Goal: Find specific page/section: Find specific page/section

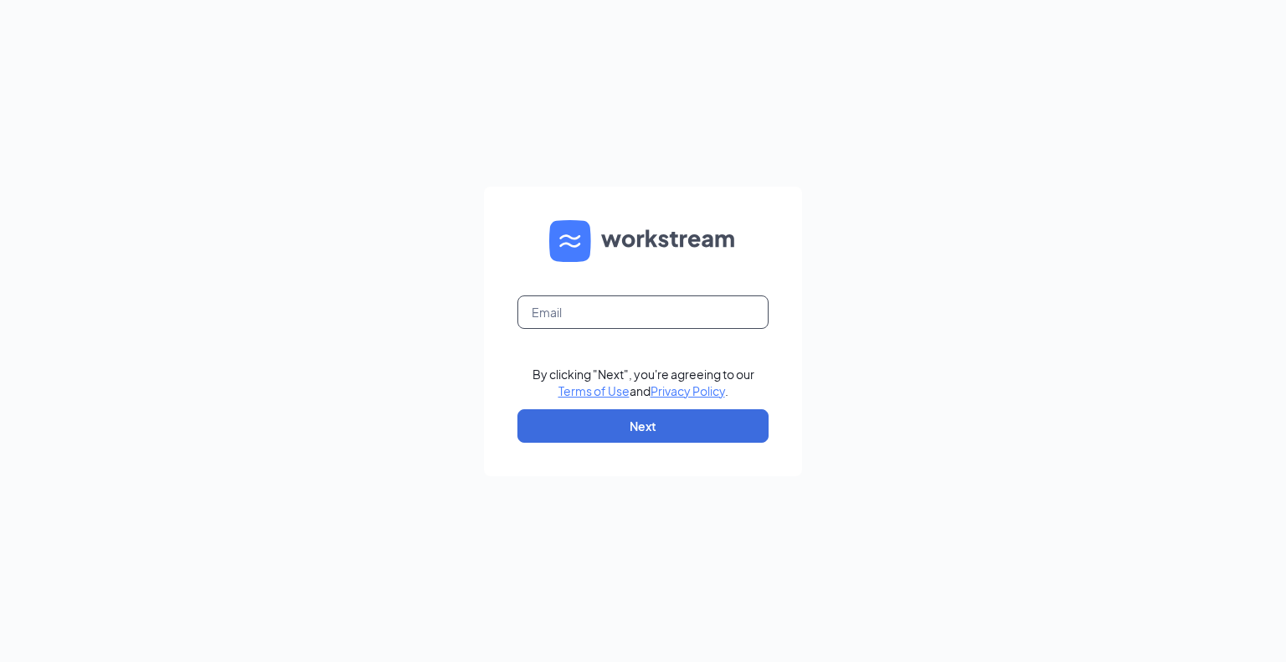
click at [576, 302] on input "text" at bounding box center [643, 312] width 251 height 33
type input "mikejons@hotmail.com"
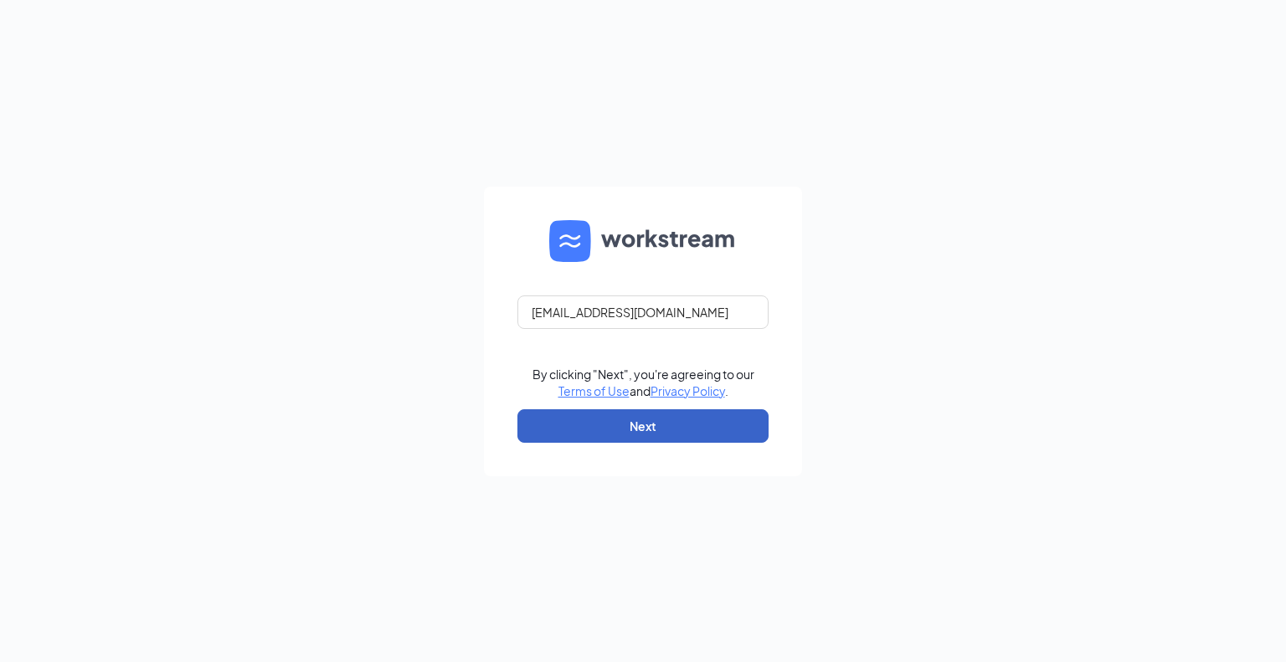
click at [601, 425] on button "Next" at bounding box center [643, 425] width 251 height 33
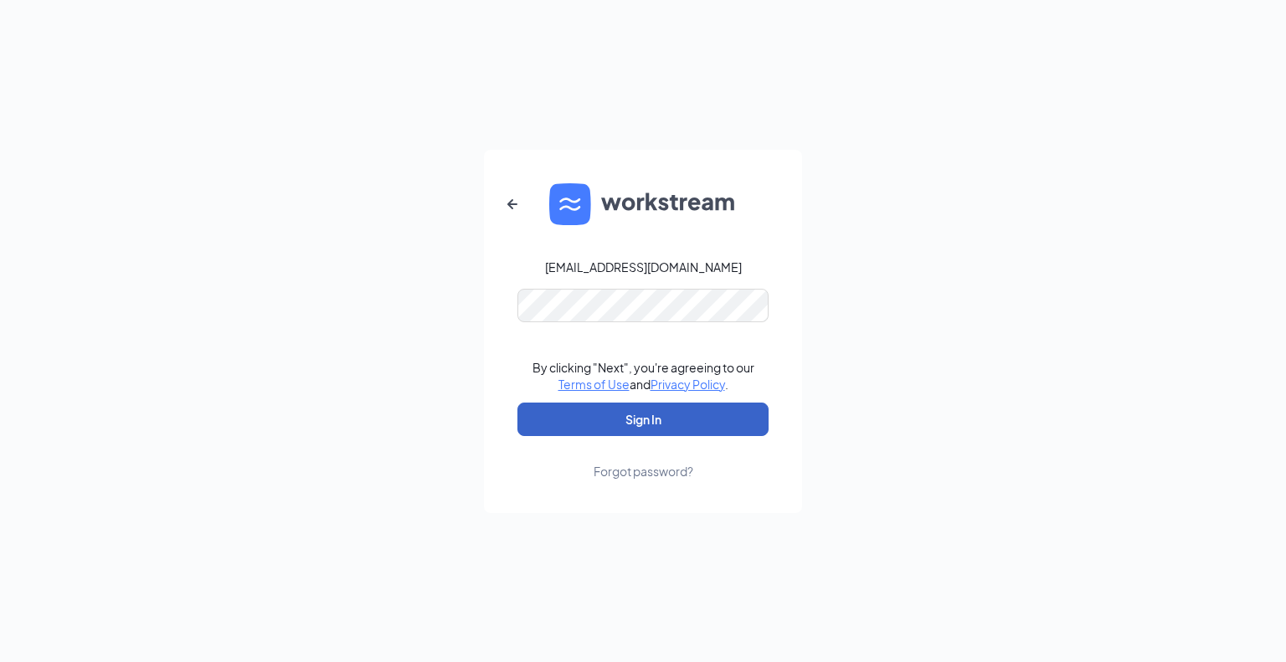
click at [571, 414] on button "Sign In" at bounding box center [643, 419] width 251 height 33
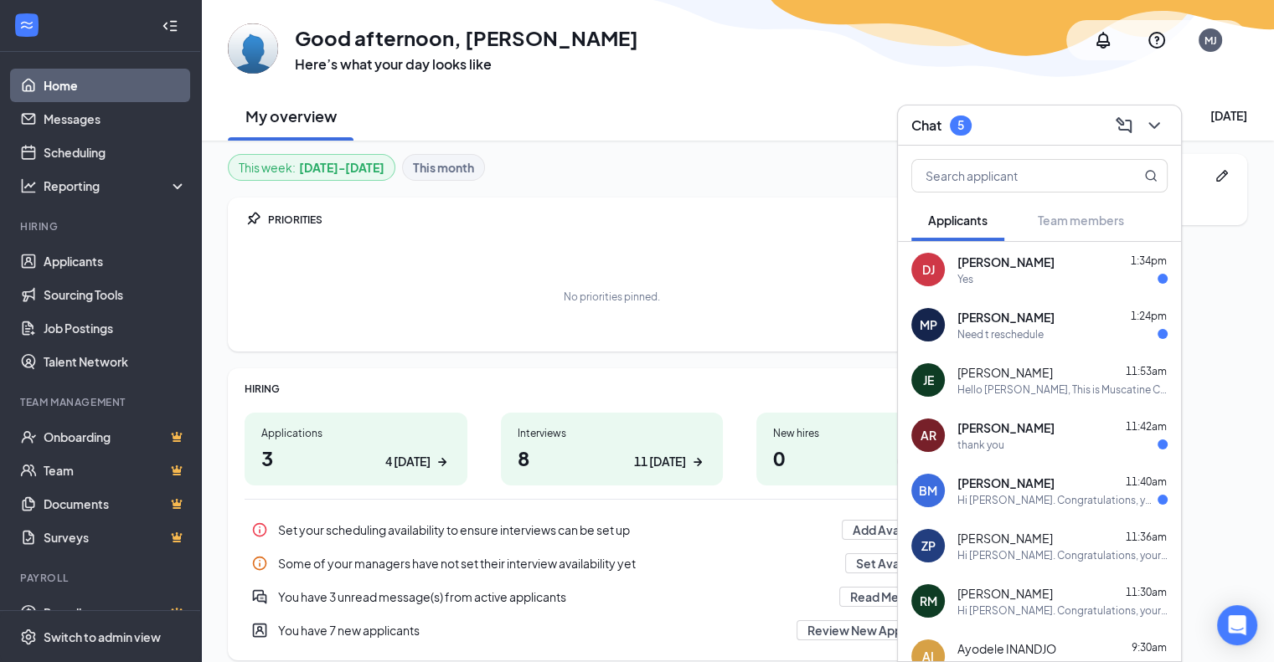
click at [1022, 337] on div "Need t reschedule" at bounding box center [1000, 334] width 86 height 14
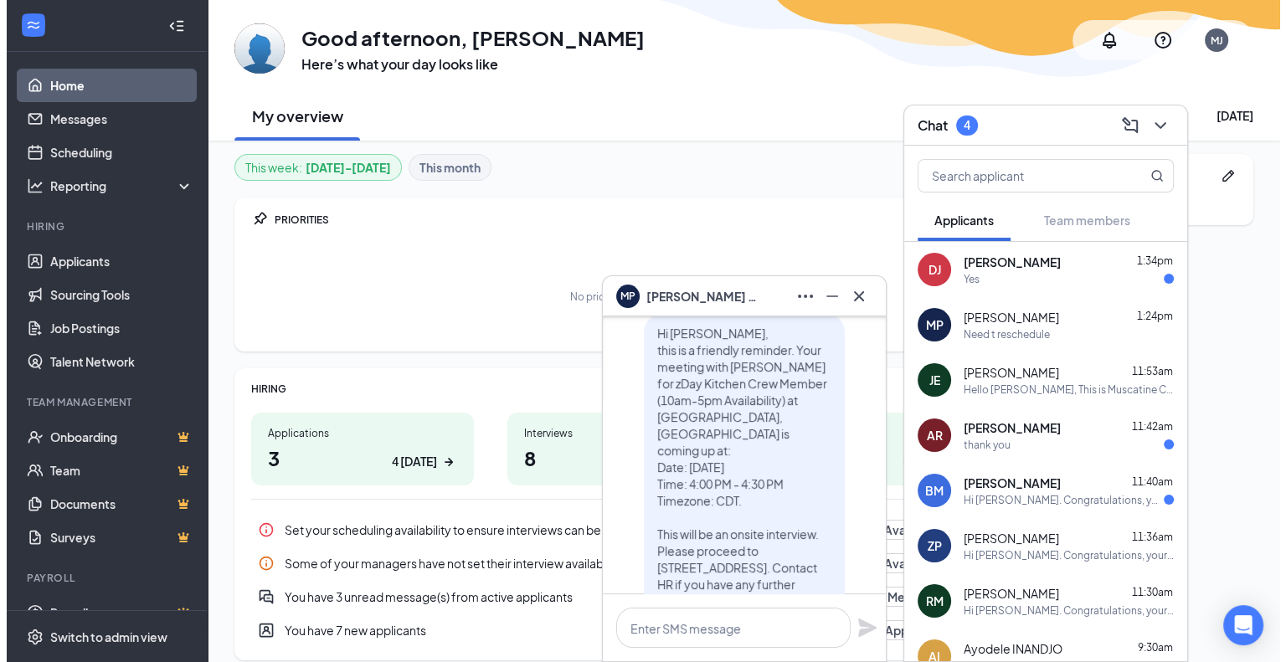
scroll to position [-250, 0]
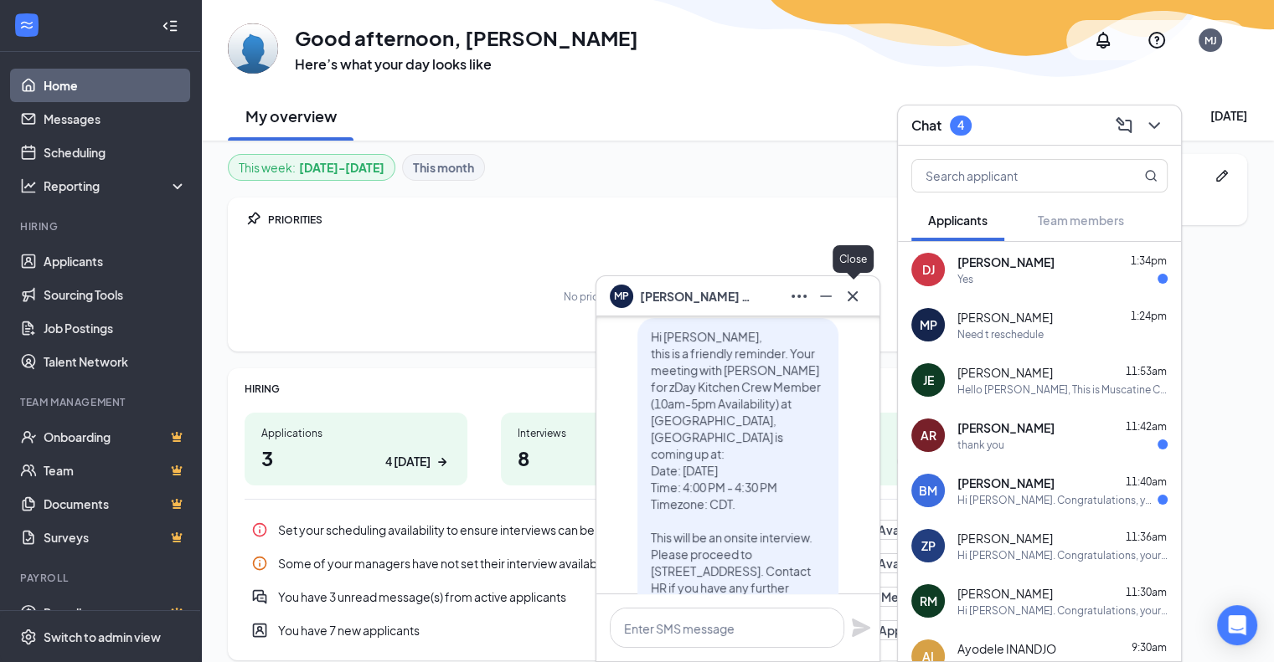
click at [851, 302] on icon "Cross" at bounding box center [852, 296] width 20 height 20
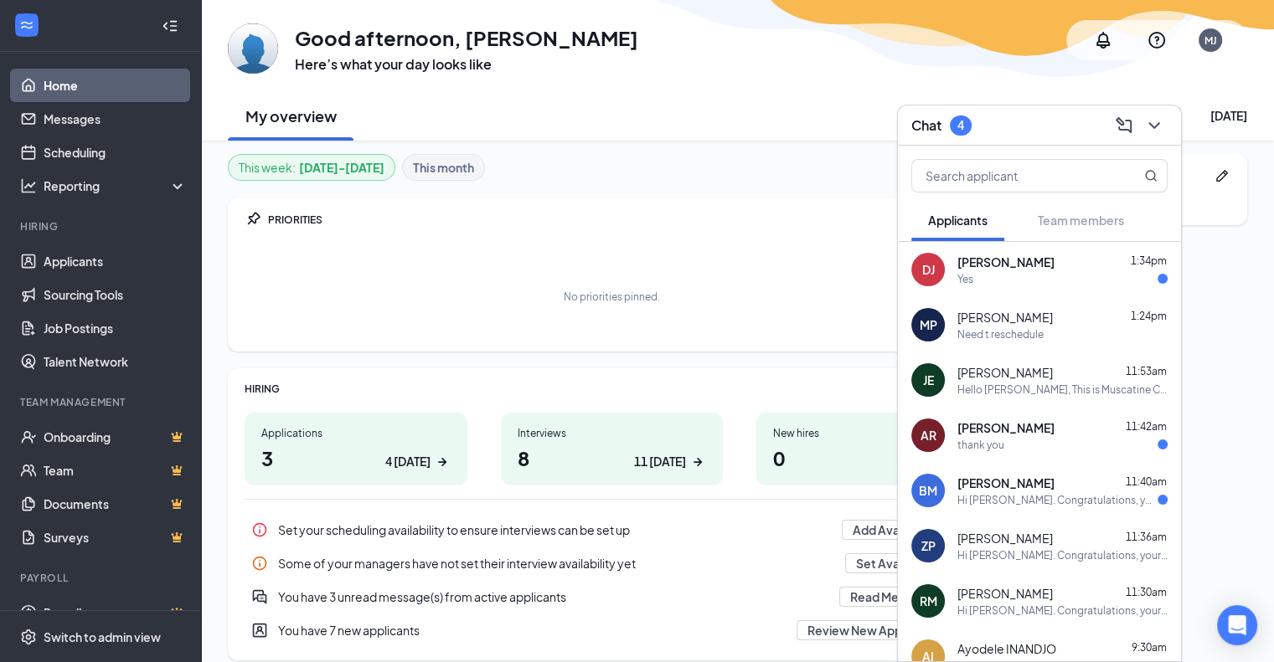
click at [991, 272] on div "Yes" at bounding box center [1062, 279] width 210 height 14
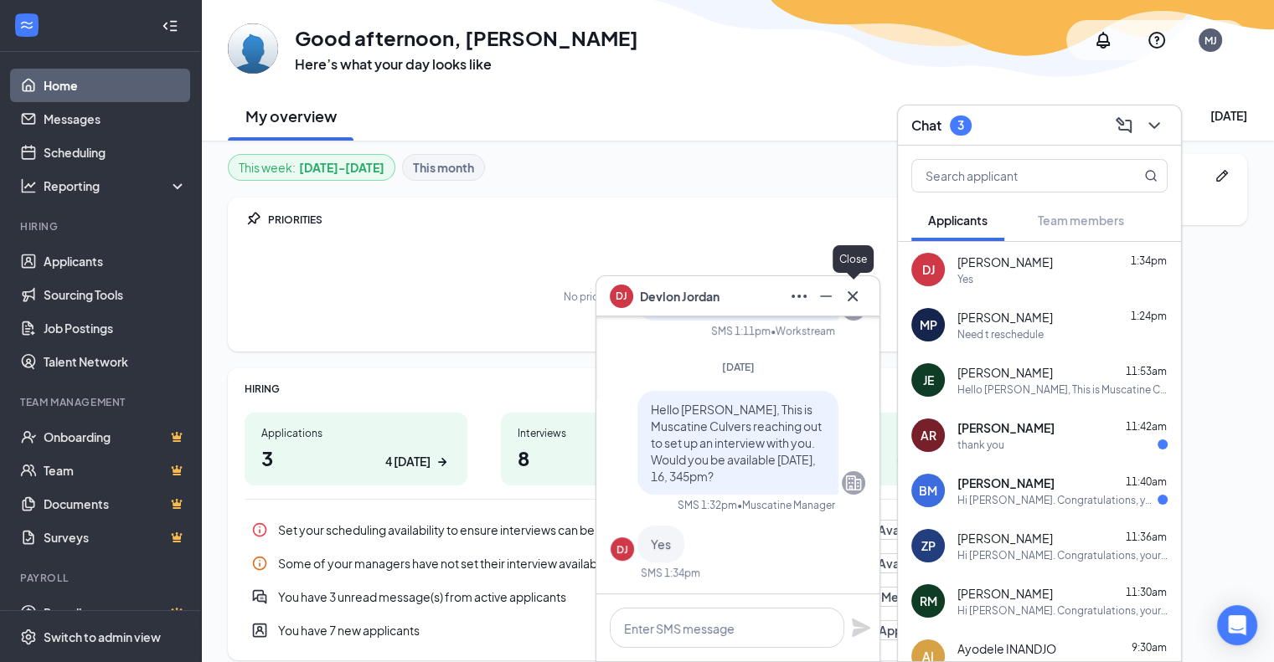
click at [842, 293] on icon "Cross" at bounding box center [852, 296] width 20 height 20
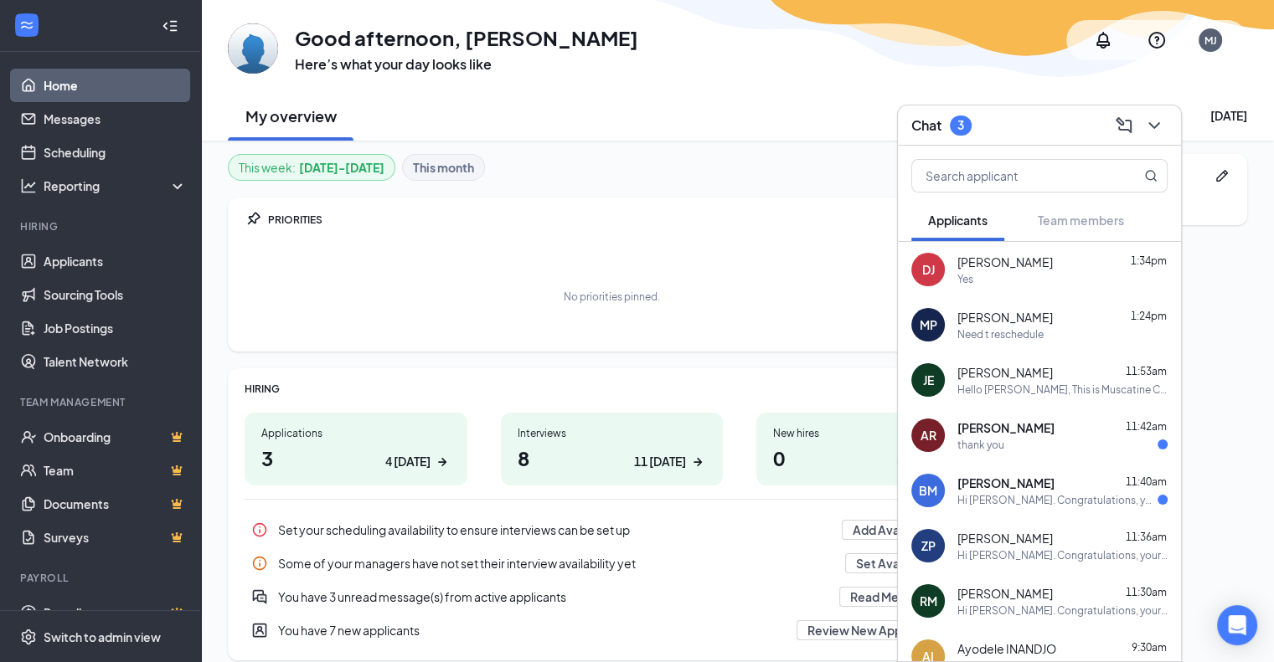
click at [988, 499] on div "Hi [PERSON_NAME]. Congratulations, your meeting with [PERSON_NAME] for Shift Ma…" at bounding box center [1057, 500] width 200 height 14
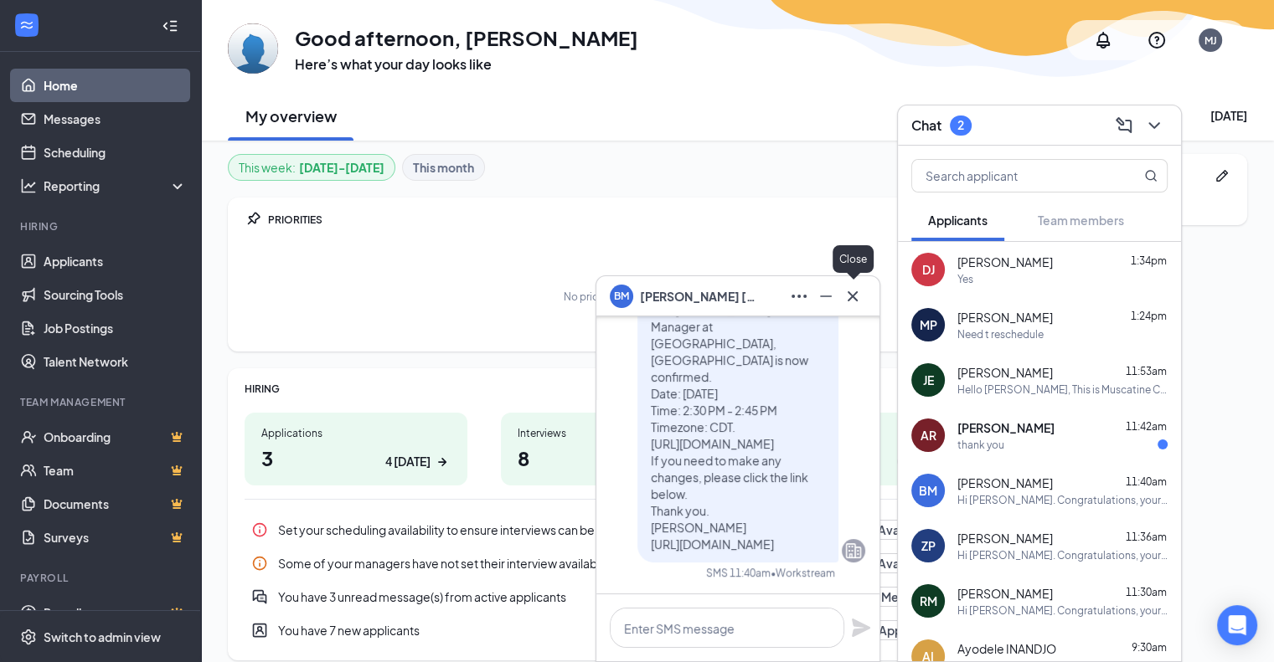
click at [851, 296] on icon "Cross" at bounding box center [852, 296] width 10 height 10
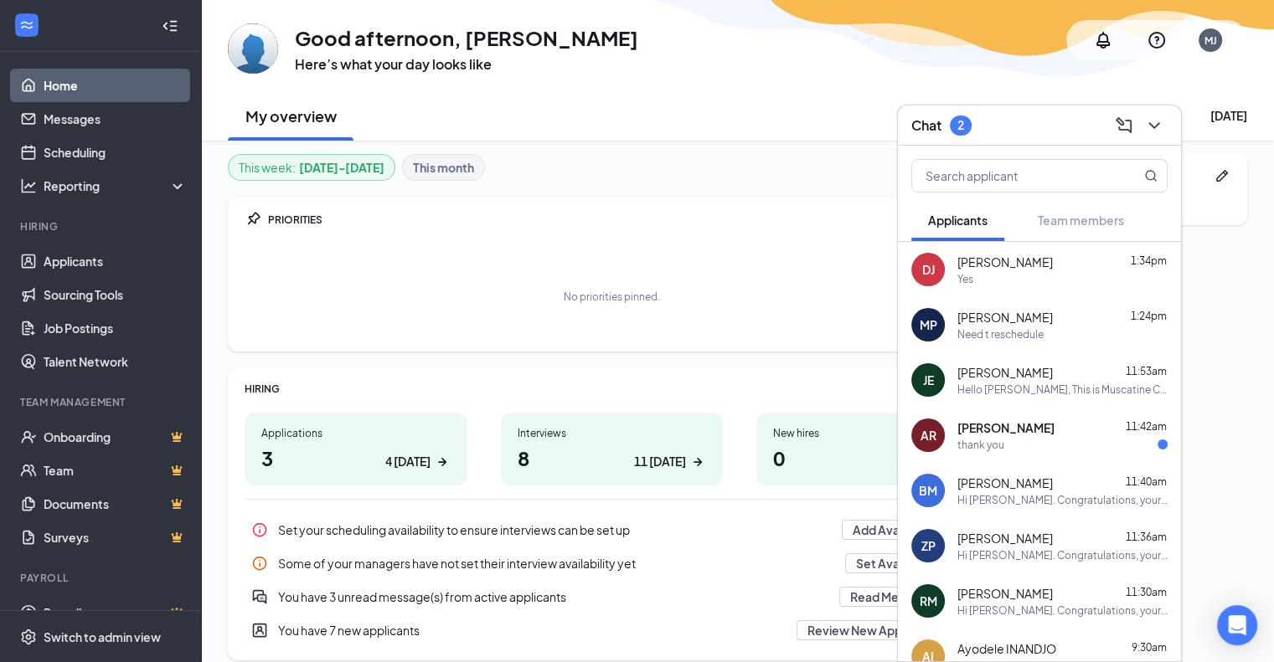
click at [998, 434] on span "[PERSON_NAME]" at bounding box center [1005, 428] width 97 height 17
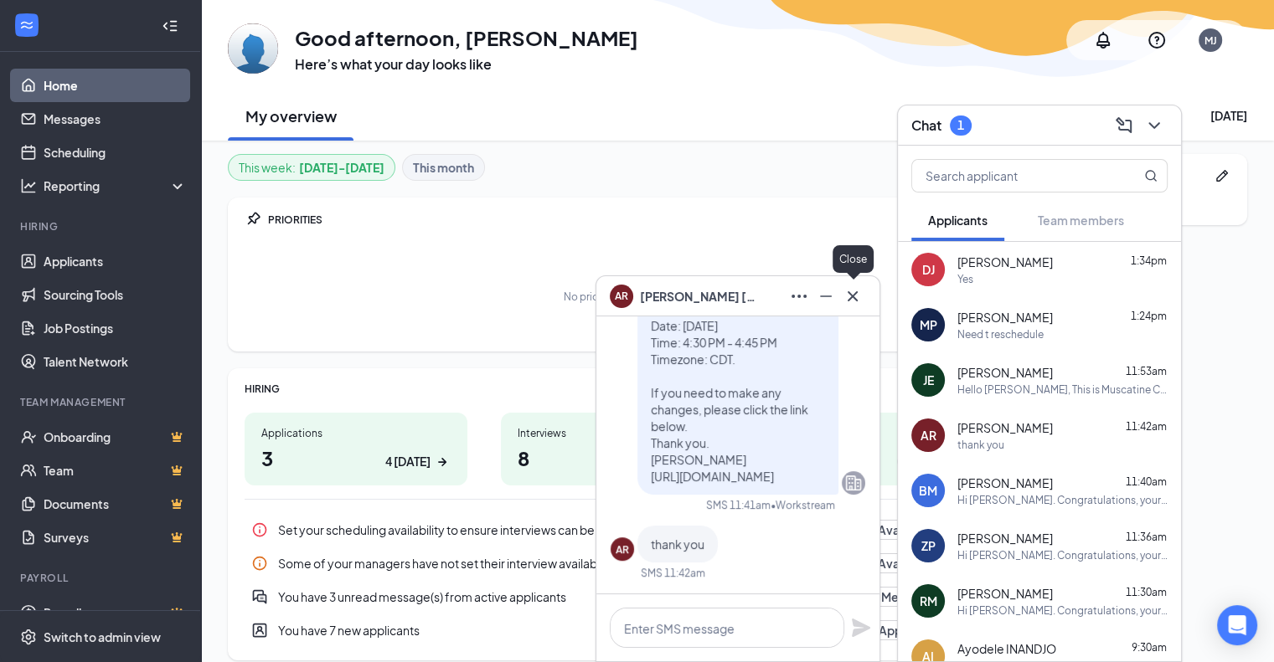
click at [851, 291] on icon "Cross" at bounding box center [852, 296] width 20 height 20
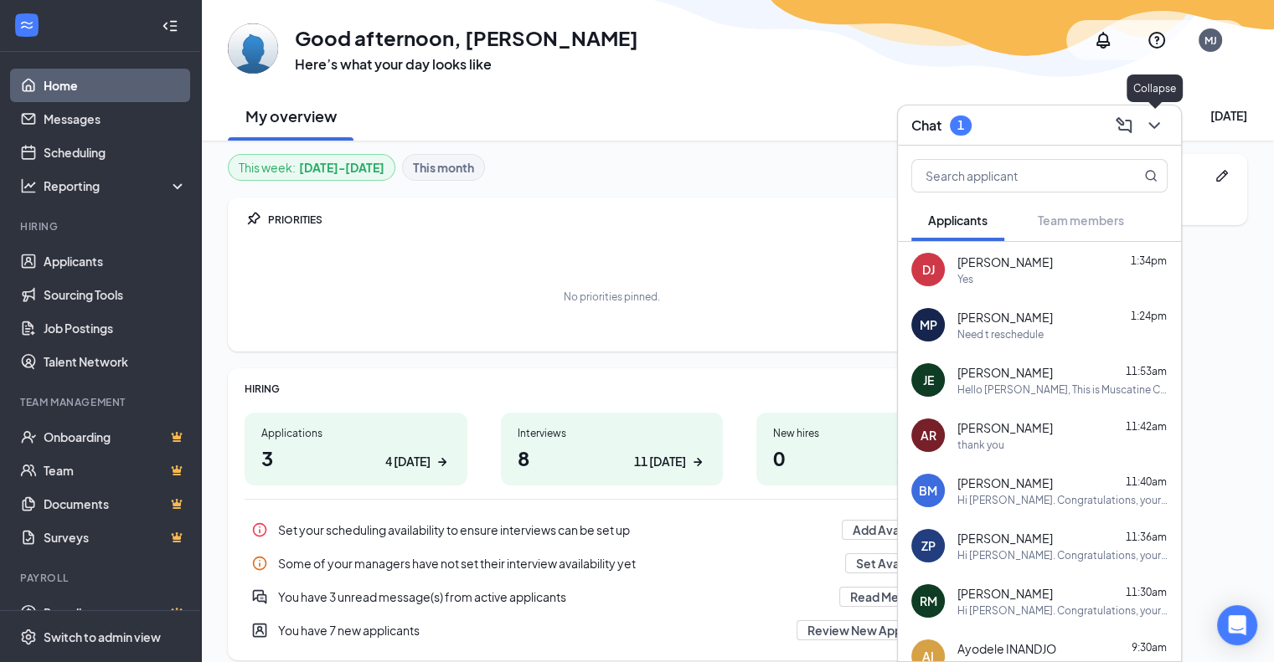
click at [1159, 131] on icon "ChevronDown" at bounding box center [1154, 126] width 20 height 20
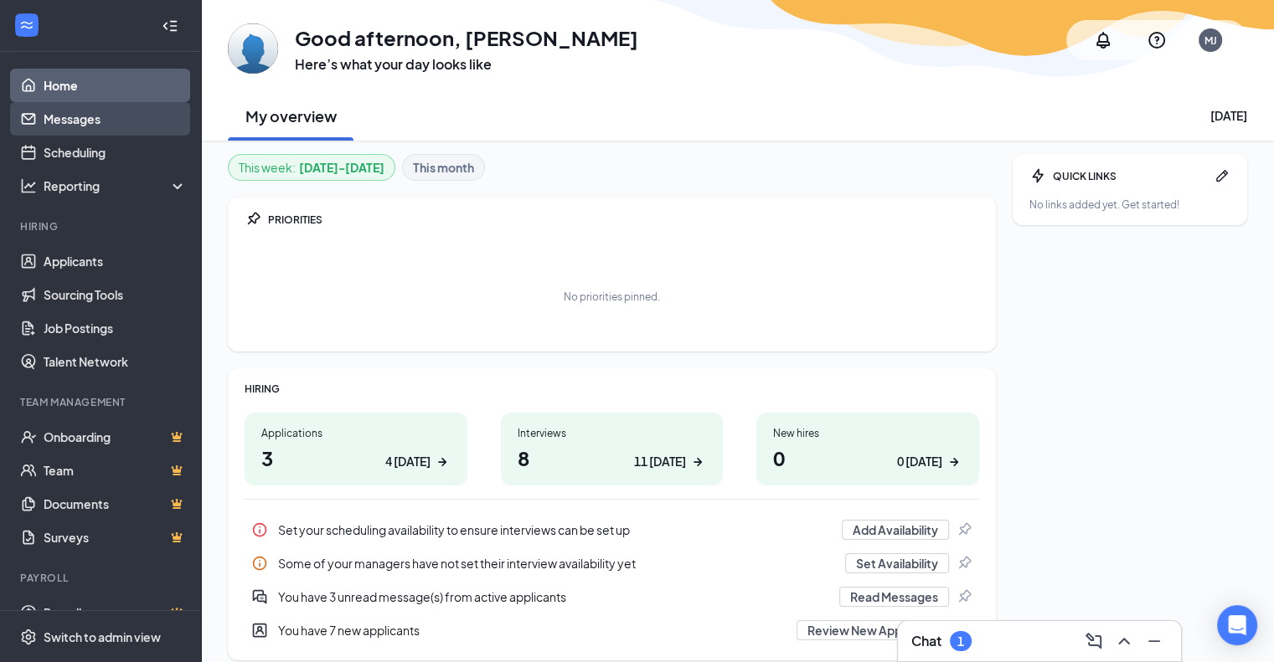
click at [89, 126] on link "Messages" at bounding box center [115, 118] width 143 height 33
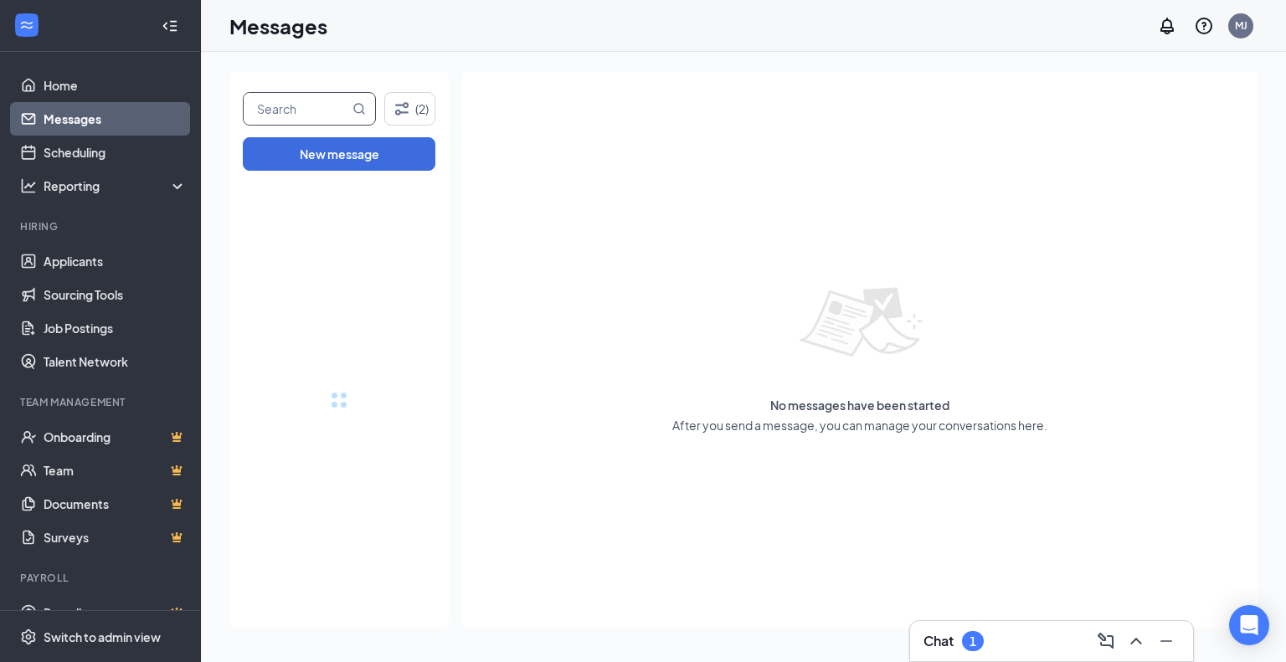
click at [302, 114] on input "text" at bounding box center [297, 109] width 106 height 32
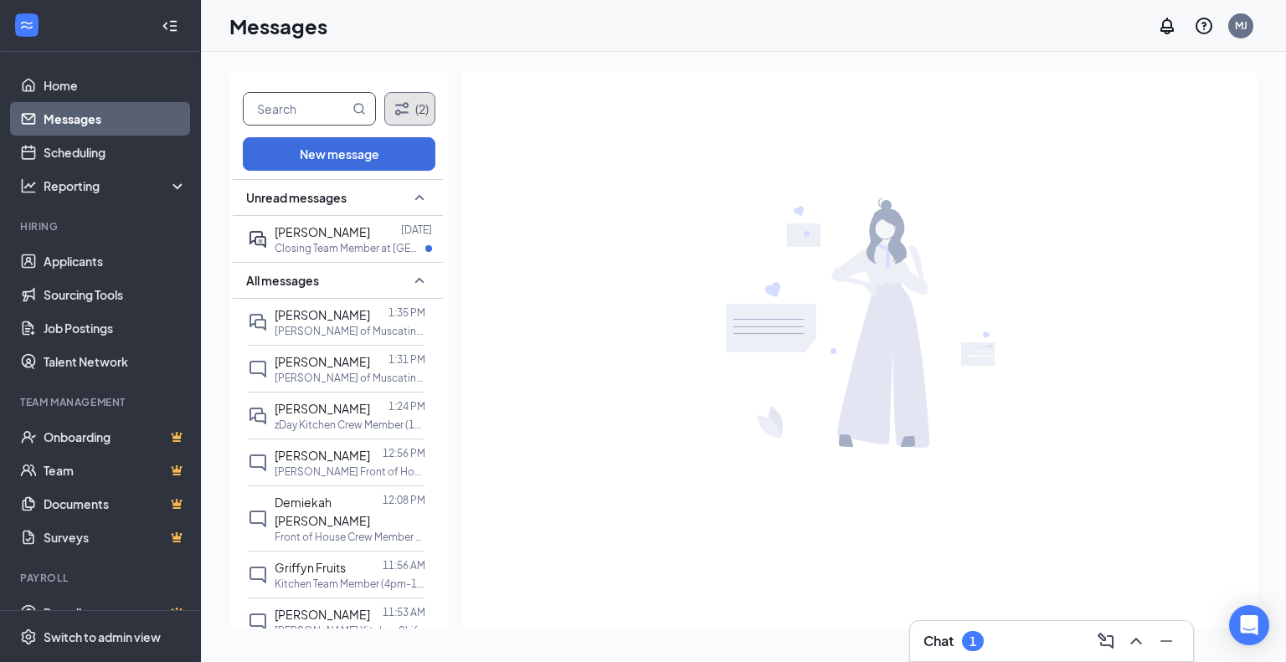
click at [411, 107] on icon "Filter" at bounding box center [402, 109] width 20 height 20
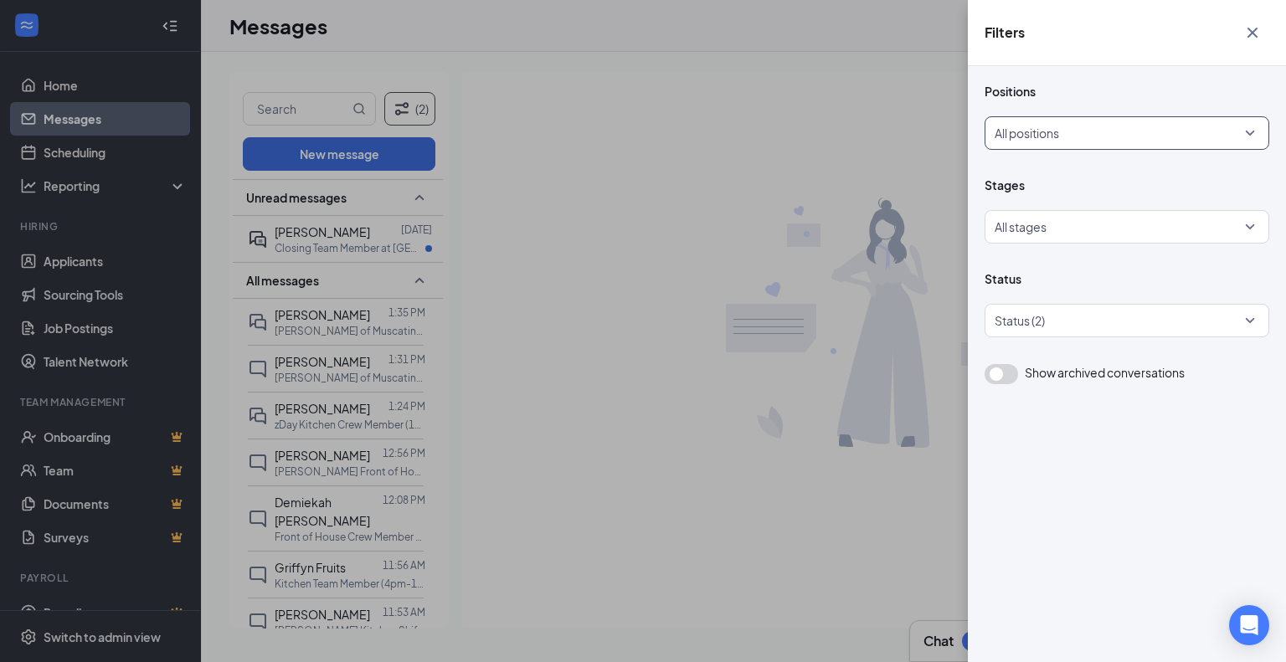
click at [1225, 136] on div at bounding box center [1122, 133] width 253 height 27
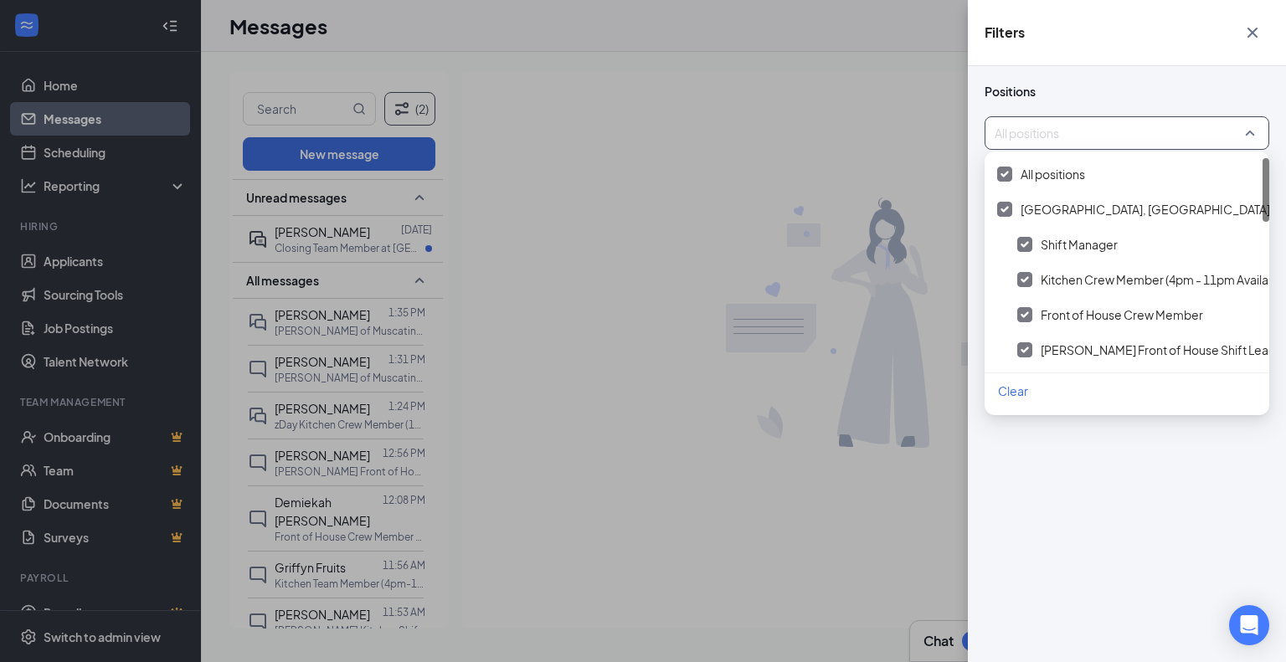
click at [1164, 70] on div "Positions All positions Stages All stages Status Status (2) Show archived conve…" at bounding box center [1127, 364] width 318 height 596
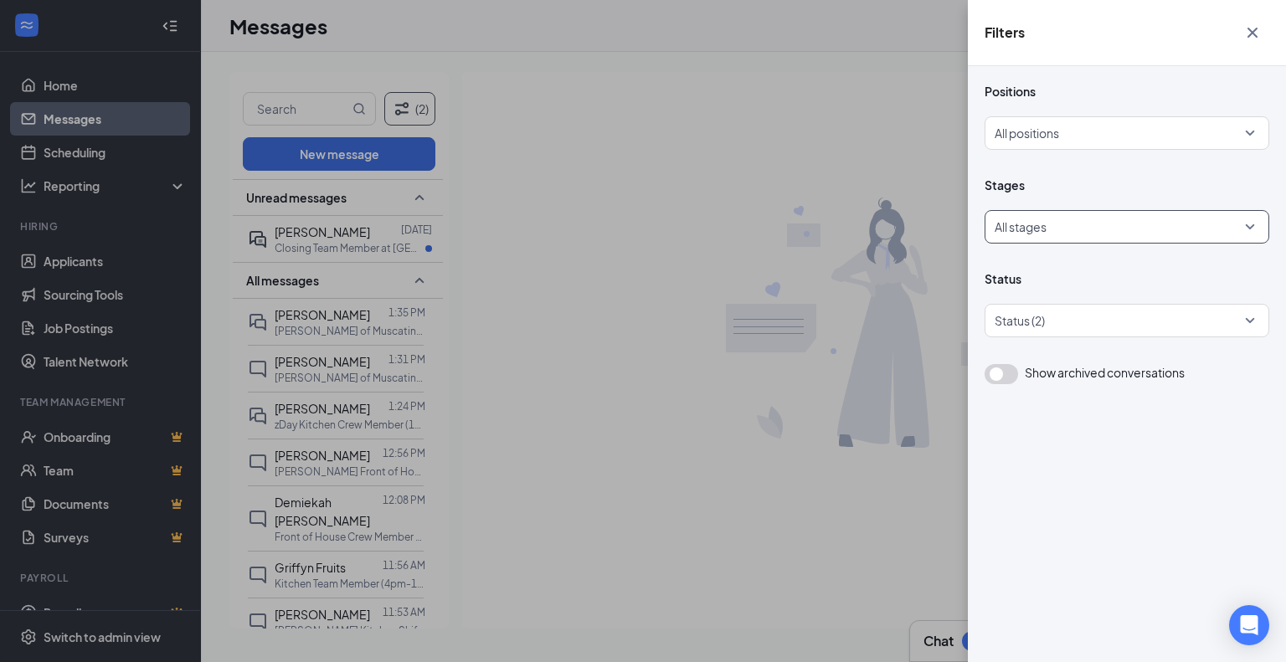
click at [1249, 231] on div "All stages" at bounding box center [1127, 226] width 285 height 33
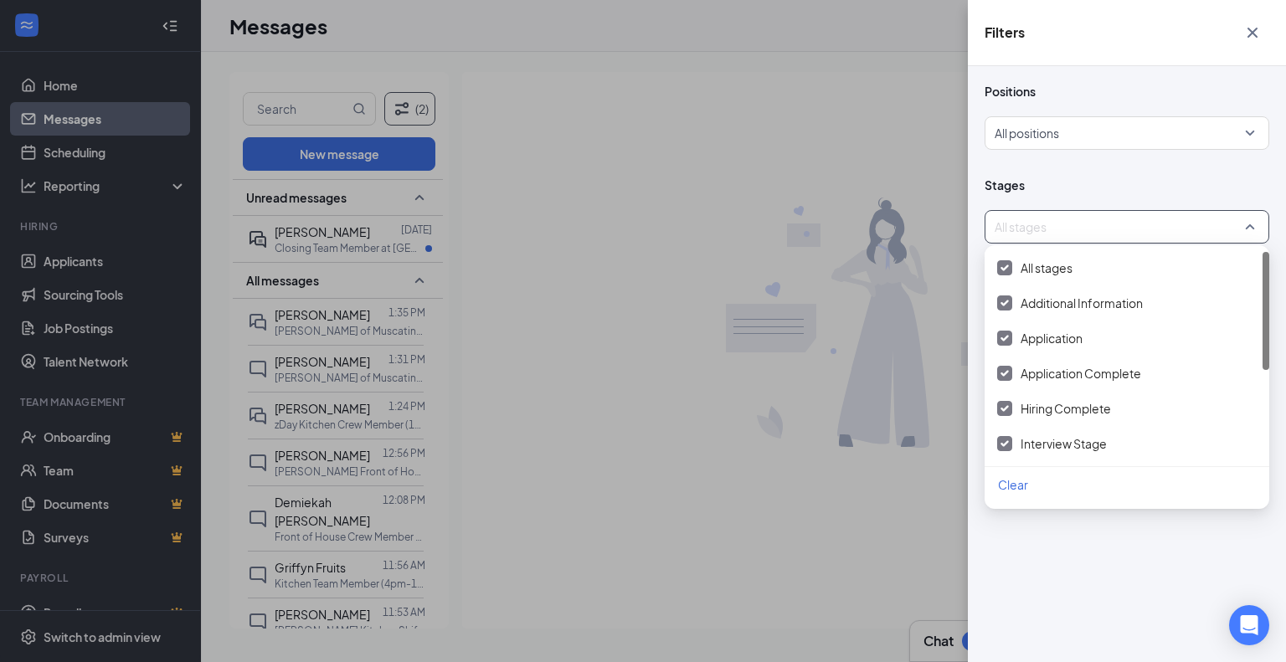
click at [1182, 173] on div "Positions All positions Stages All stages Status Status (2) Show archived conve…" at bounding box center [1127, 233] width 285 height 301
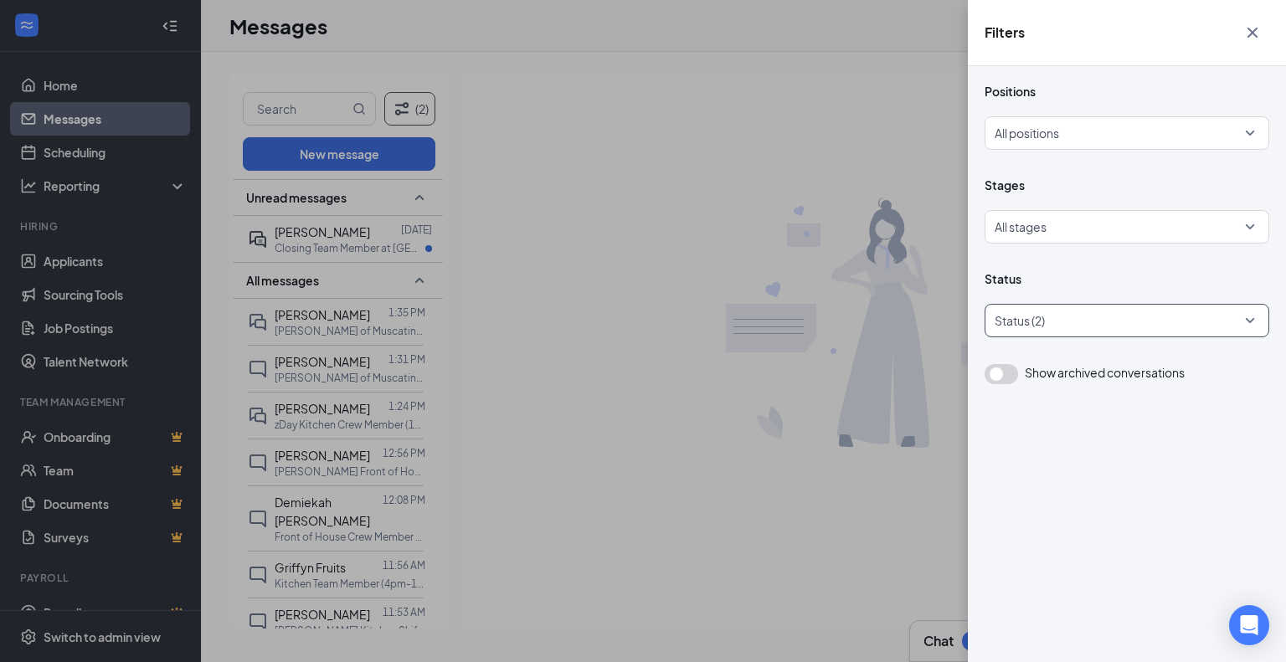
click at [1236, 329] on div at bounding box center [1119, 320] width 260 height 27
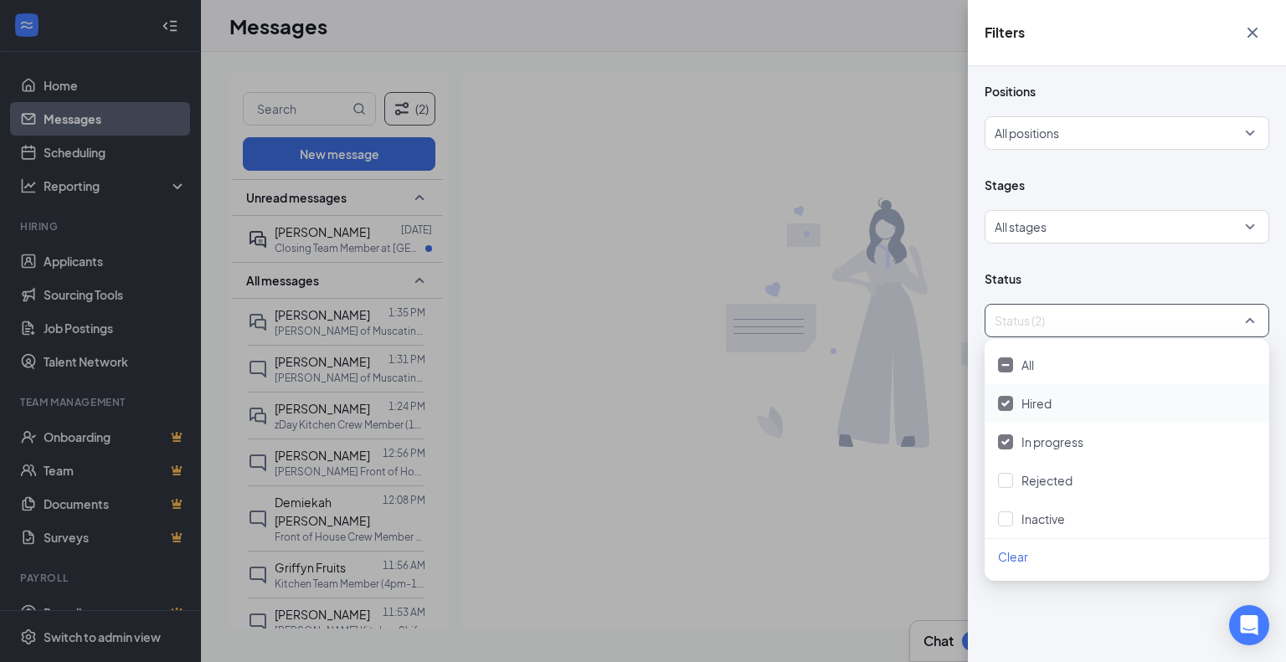
click at [1005, 398] on div at bounding box center [1005, 403] width 15 height 15
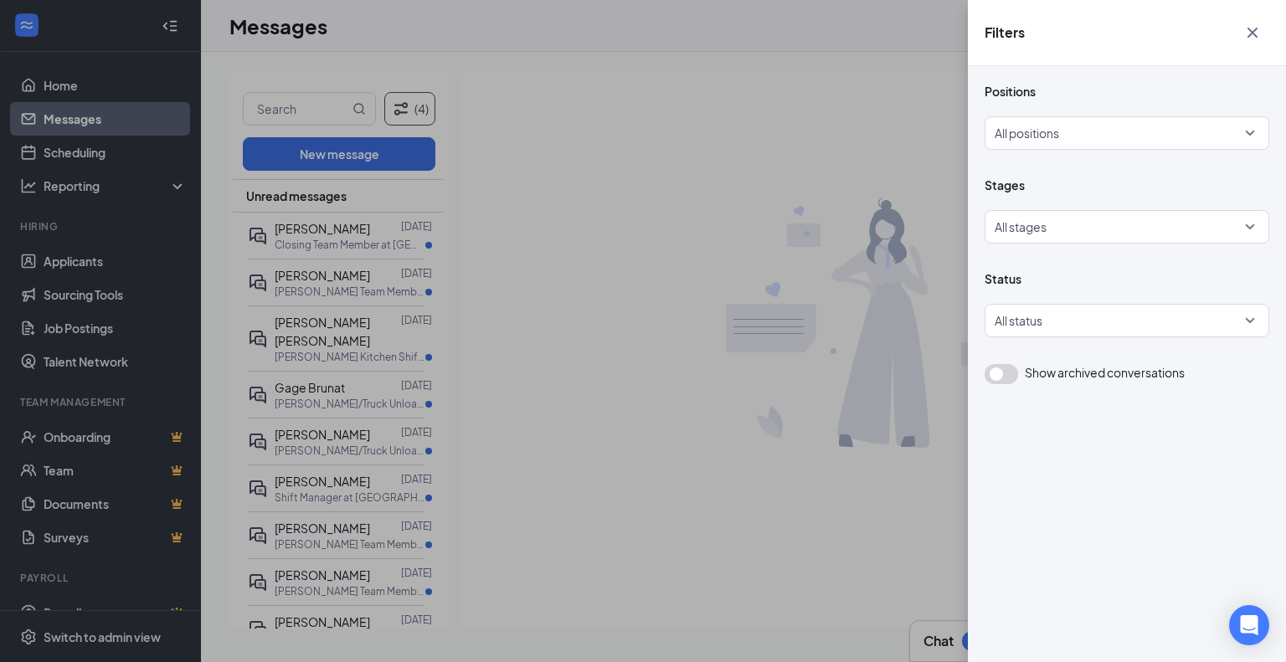
click at [328, 116] on div "Filters Positions All positions Stages All stages Status All status Show archiv…" at bounding box center [643, 331] width 1286 height 662
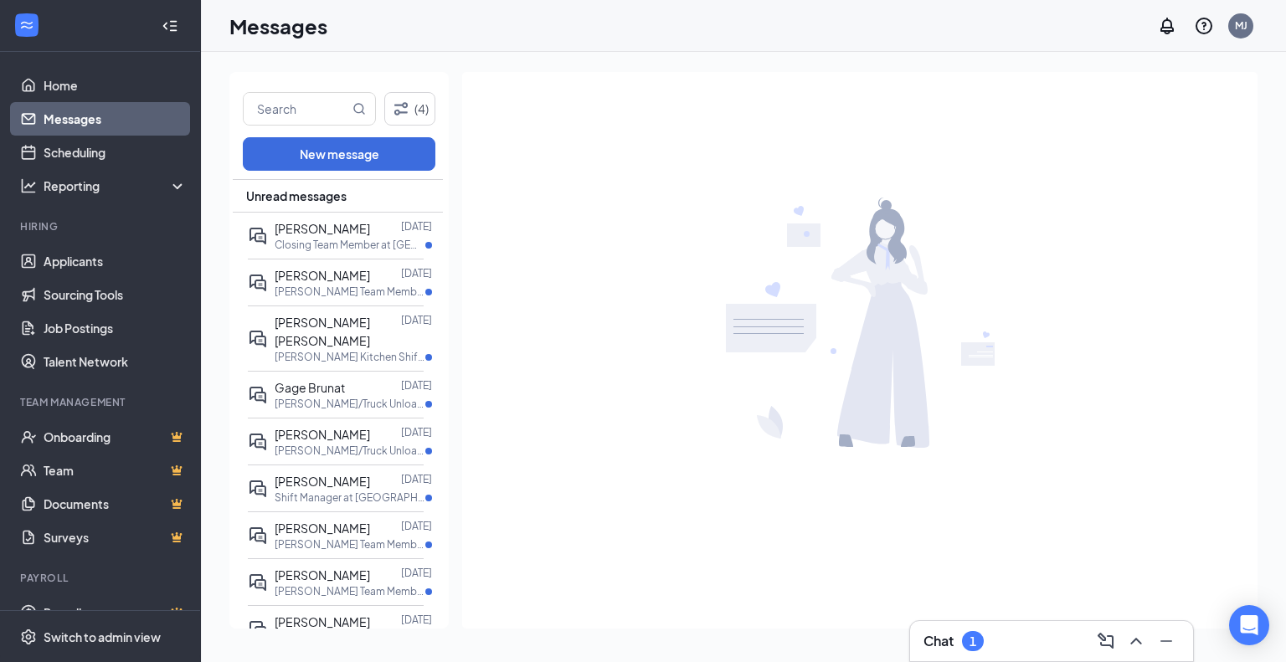
click at [328, 116] on input "text" at bounding box center [297, 109] width 106 height 32
type input "[PERSON_NAME]"
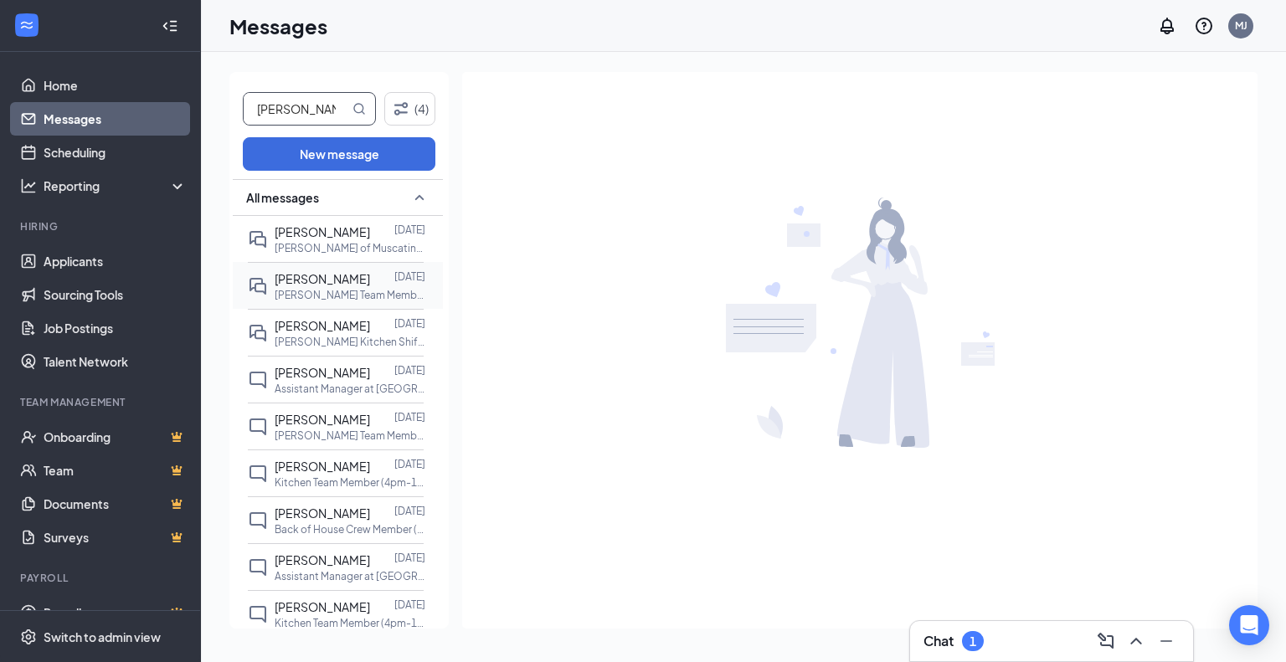
click at [318, 286] on div "[PERSON_NAME]" at bounding box center [322, 279] width 95 height 18
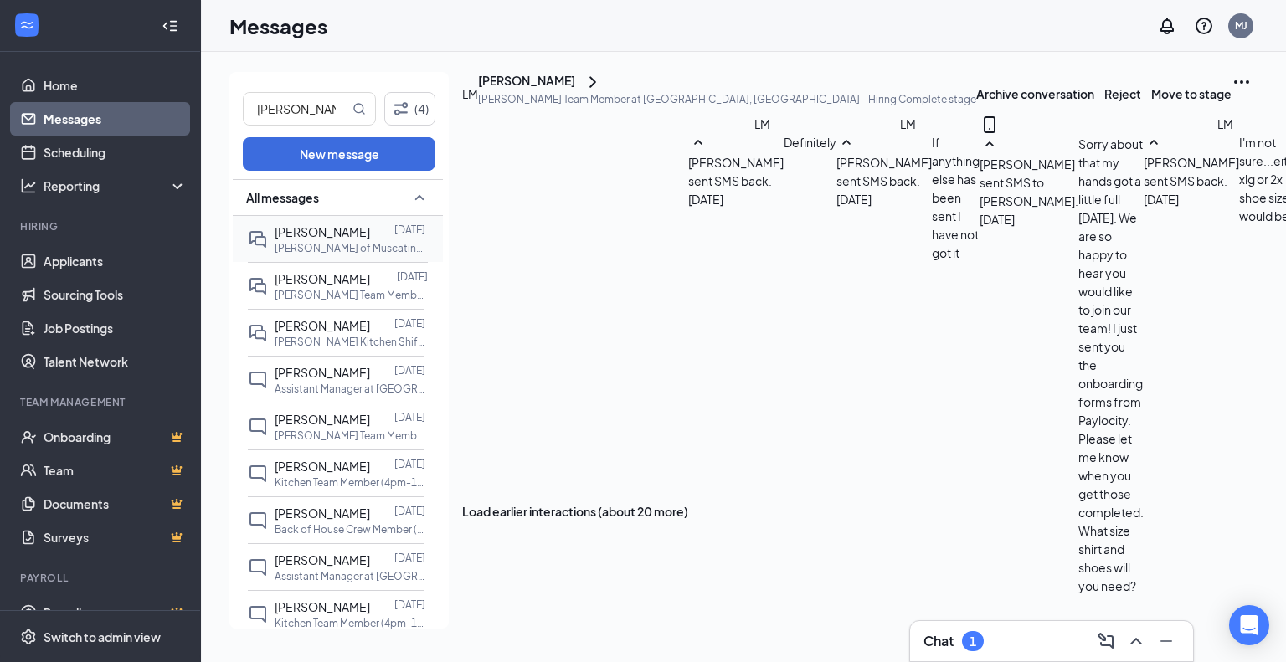
scroll to position [537, 0]
